Goal: Find specific page/section: Find specific page/section

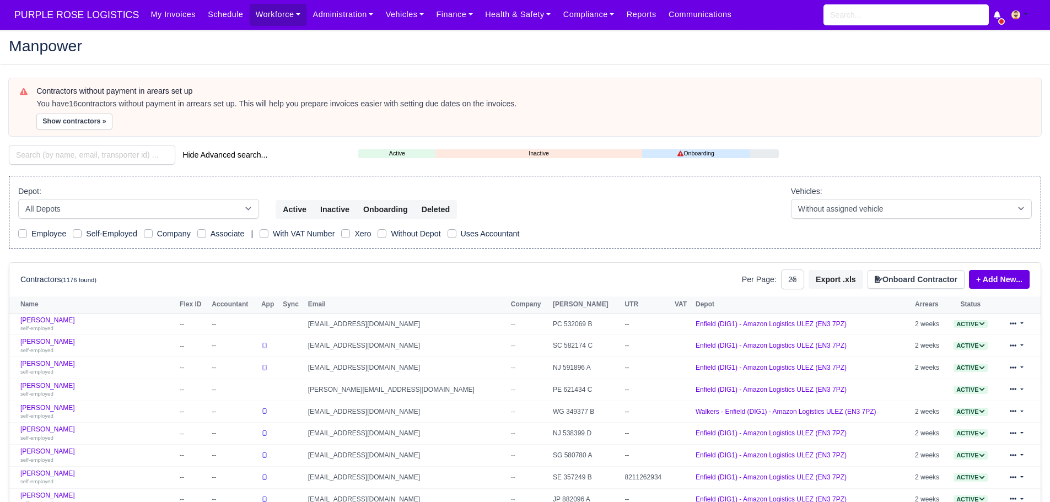
select select "25"
click at [74, 157] on input "search" at bounding box center [92, 155] width 167 height 20
type input "usma"
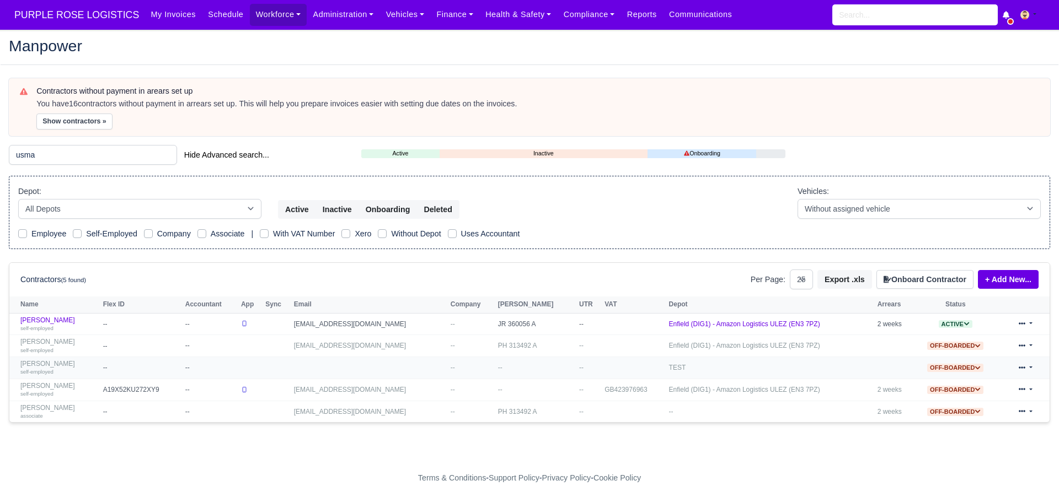
click at [66, 371] on div "self-employed" at bounding box center [58, 372] width 77 height 8
select select "25"
click at [50, 385] on link "[PERSON_NAME] self-employed" at bounding box center [58, 390] width 77 height 16
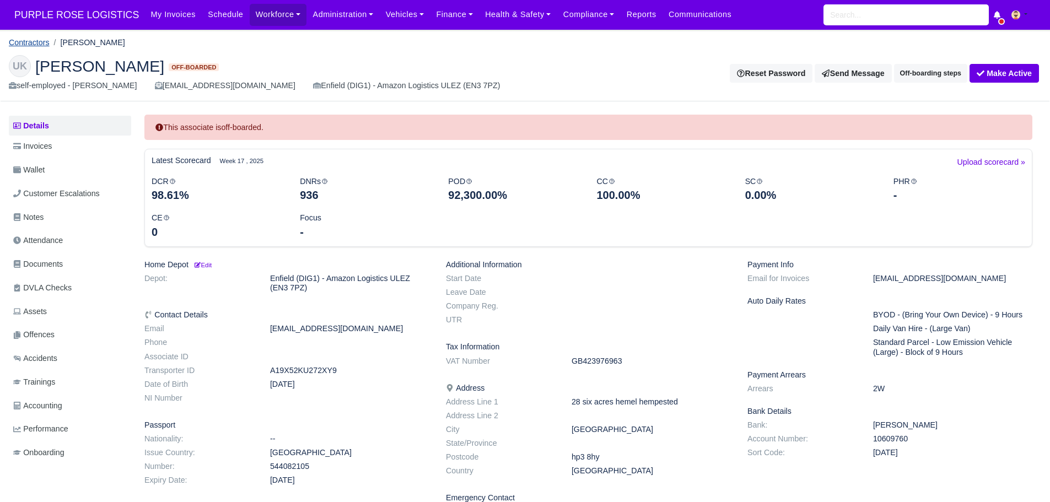
click at [35, 42] on link "Contractors" at bounding box center [29, 42] width 41 height 9
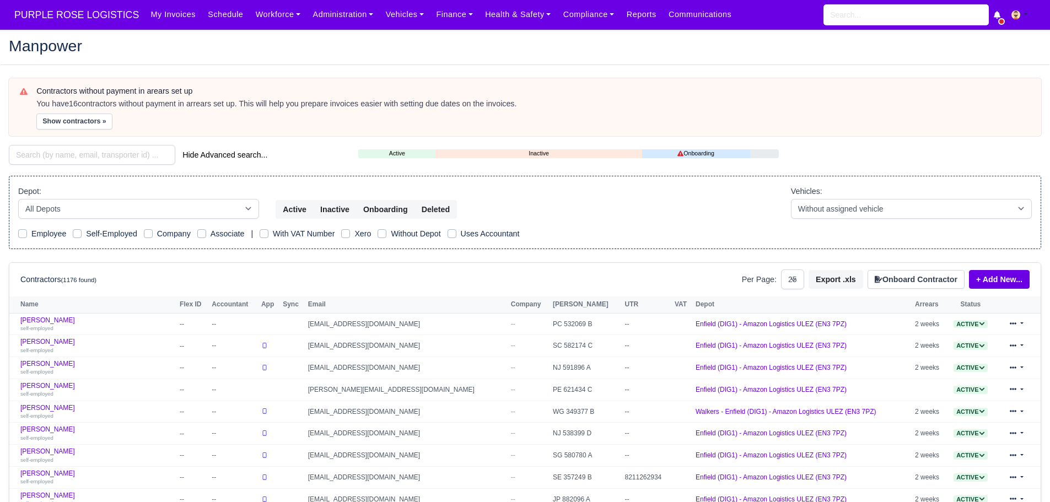
select select "25"
click at [77, 149] on input "search" at bounding box center [92, 155] width 167 height 20
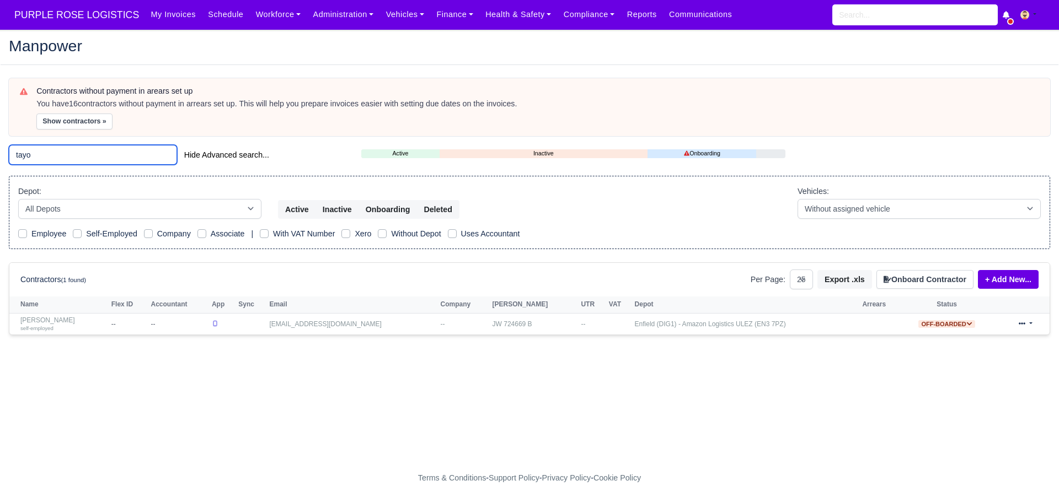
drag, startPoint x: 57, startPoint y: 149, endPoint x: 0, endPoint y: 131, distance: 60.3
click at [0, 131] on main "Manpower Contractors without payment in arears set up You have 16 contractors w…" at bounding box center [529, 248] width 1059 height 411
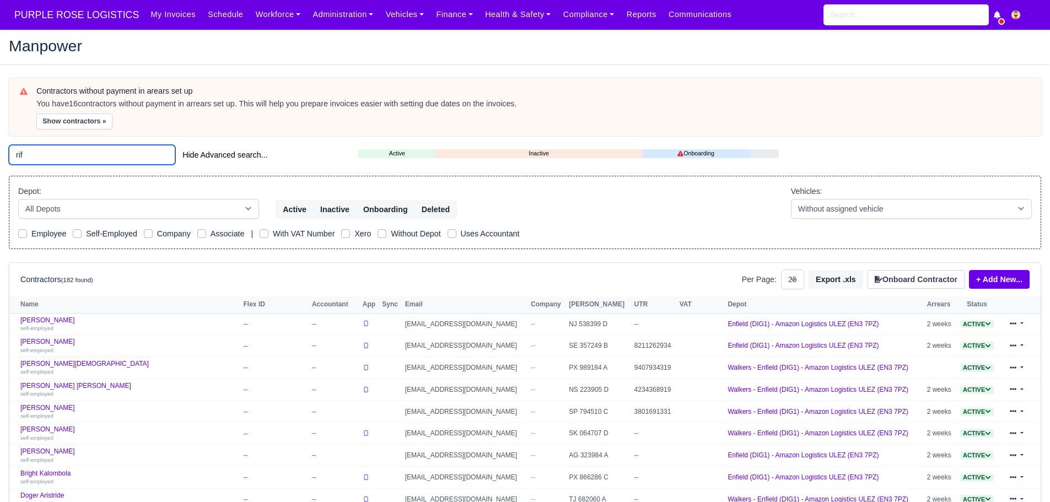
type input "rif"
